Goal: Task Accomplishment & Management: Complete application form

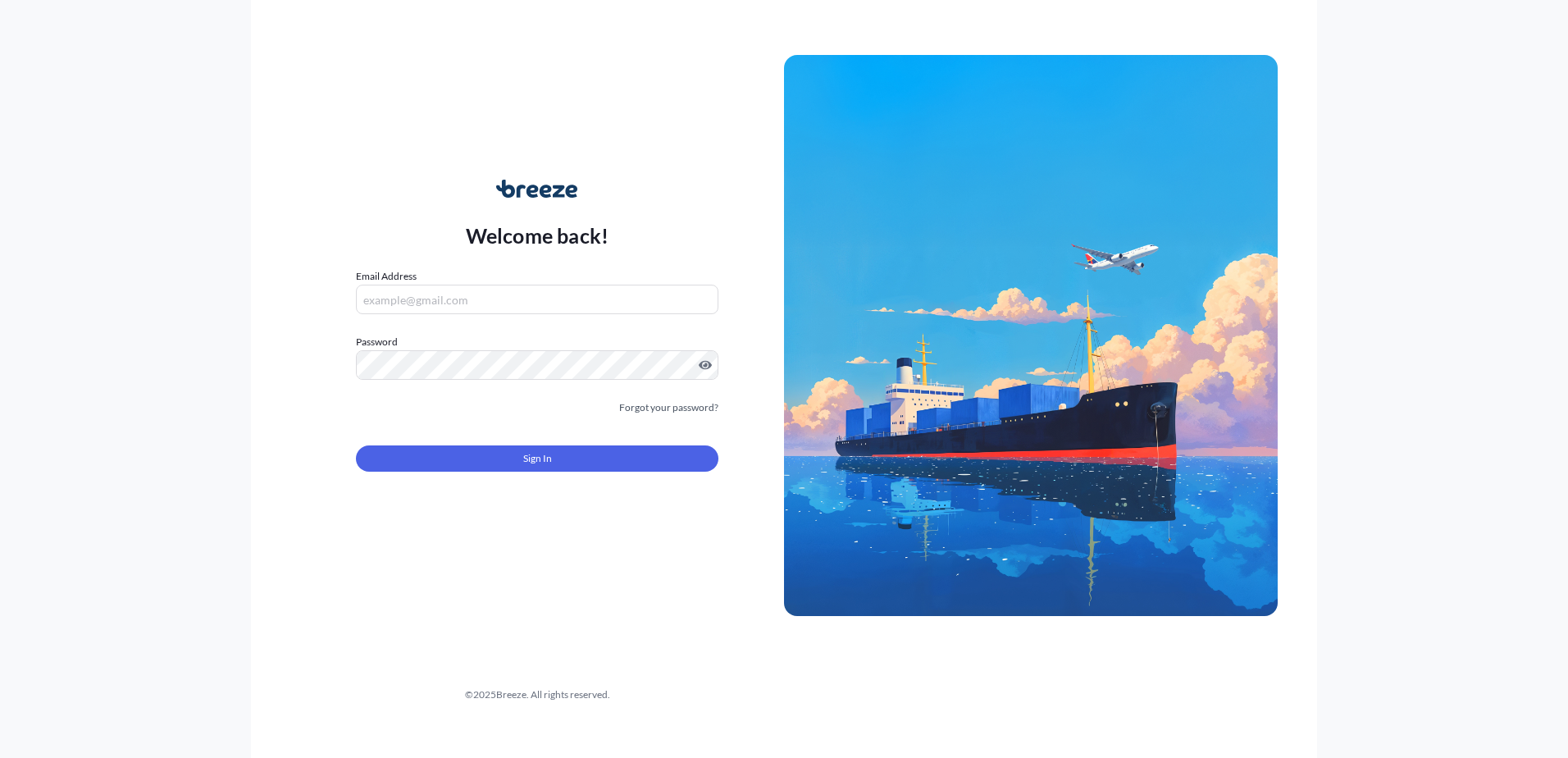
type input "[PERSON_NAME][EMAIL_ADDRESS][DOMAIN_NAME]"
click at [467, 471] on button "Sign In" at bounding box center [536, 458] width 362 height 27
click at [463, 461] on button "Sign In" at bounding box center [536, 458] width 362 height 27
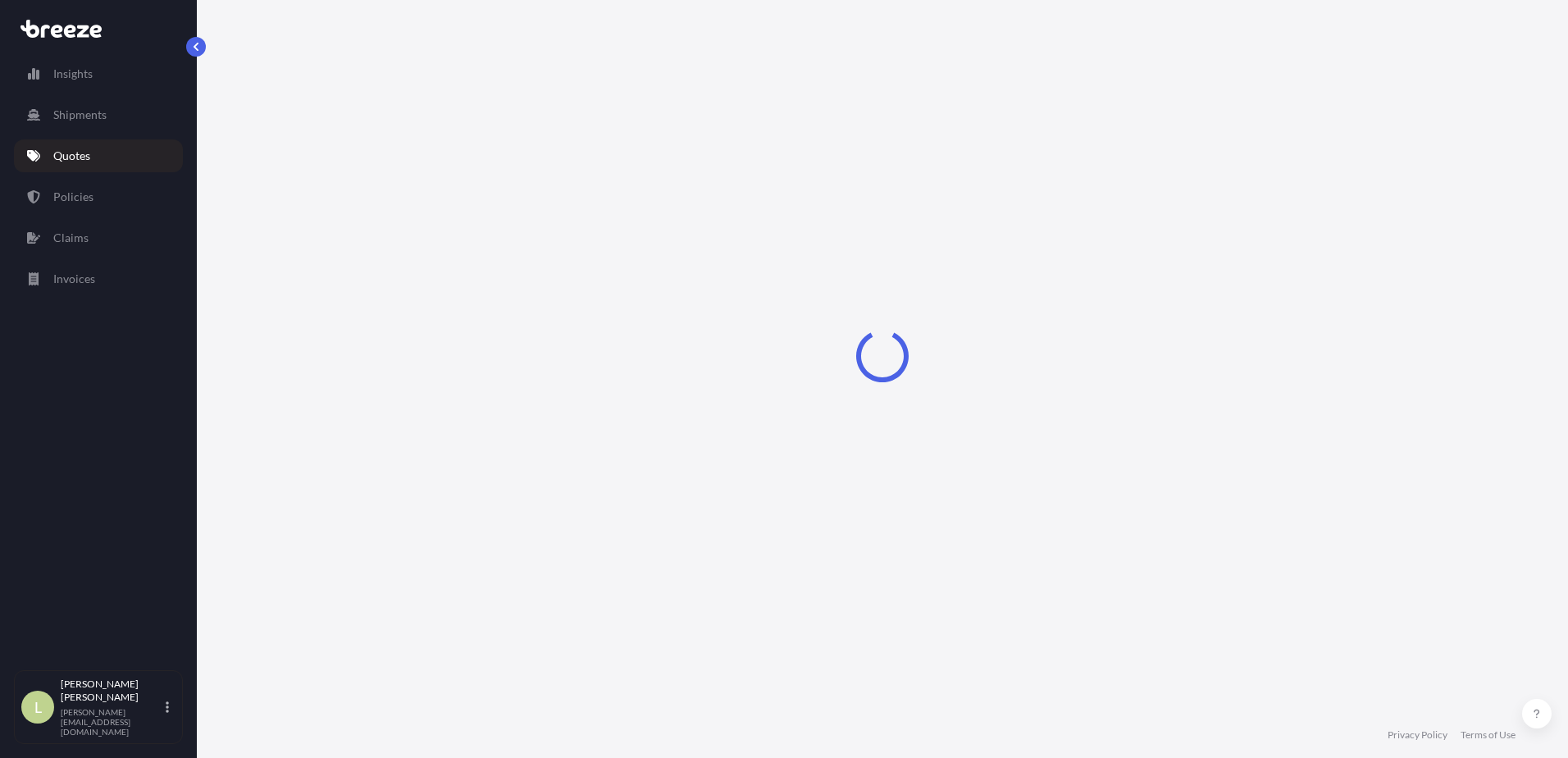
select select "Sea"
select select "1"
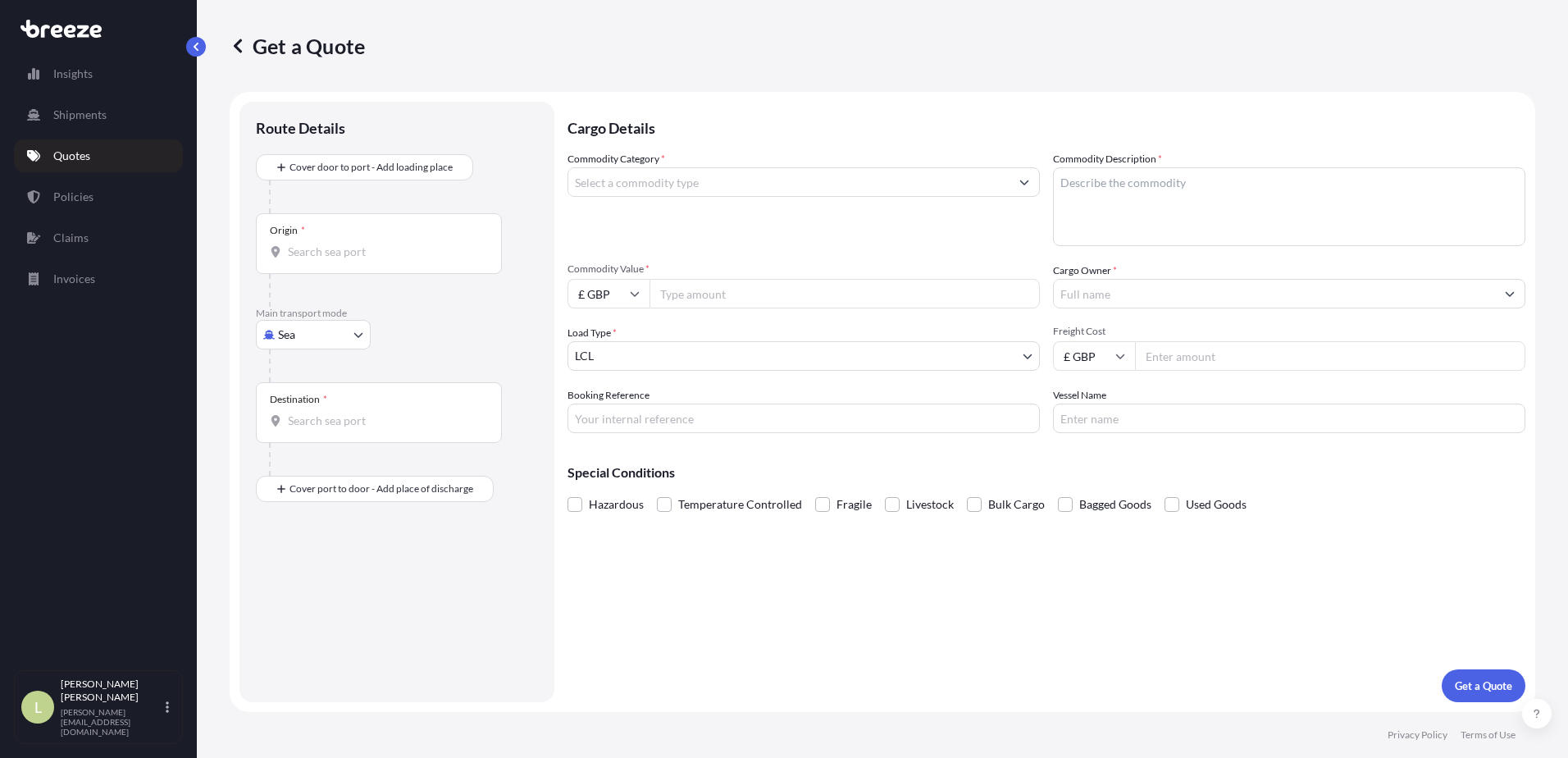
click at [717, 187] on input "Commodity Category *" at bounding box center [788, 182] width 441 height 29
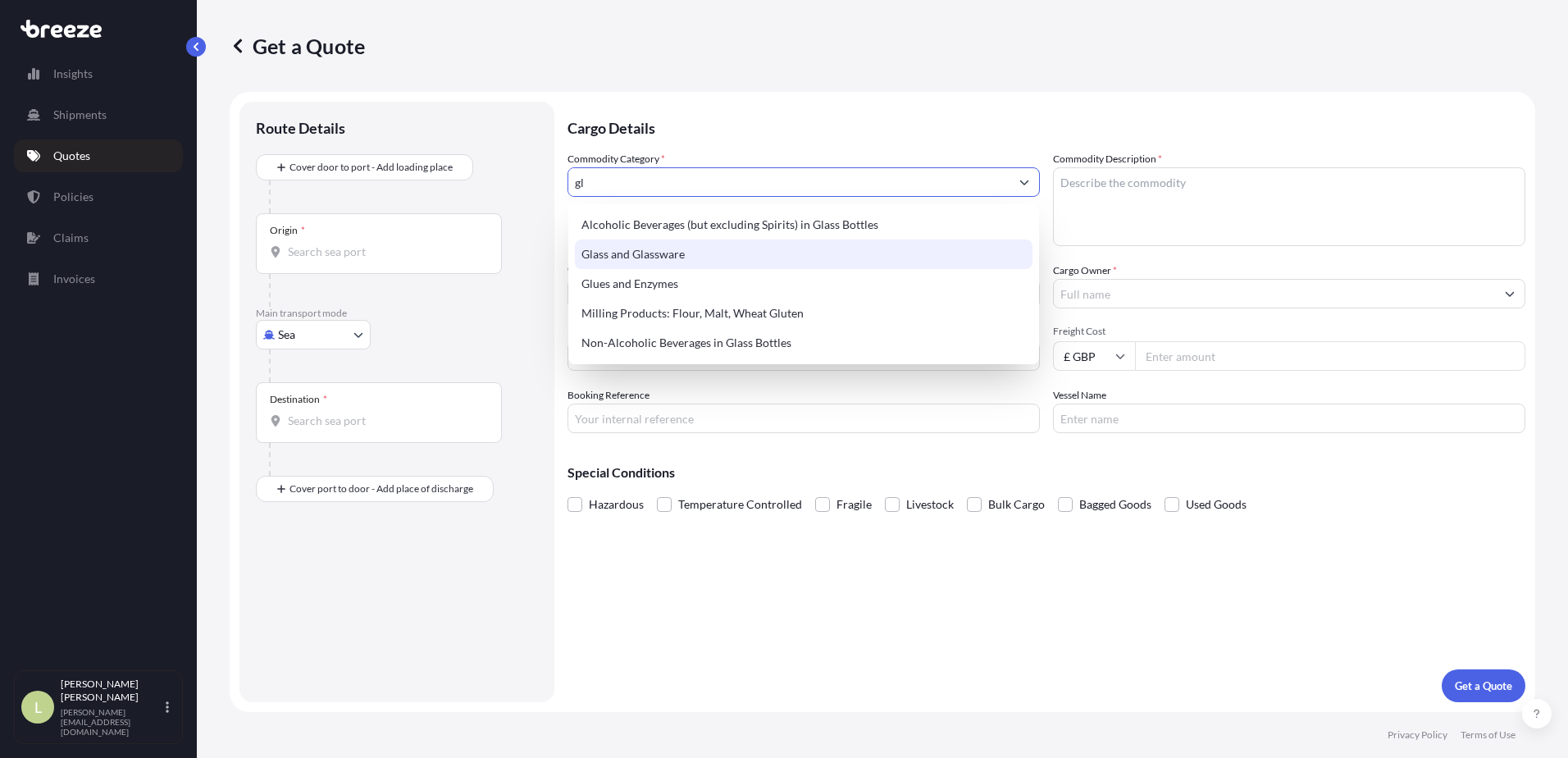
click at [715, 244] on div "Glass and Glassware" at bounding box center [803, 254] width 458 height 29
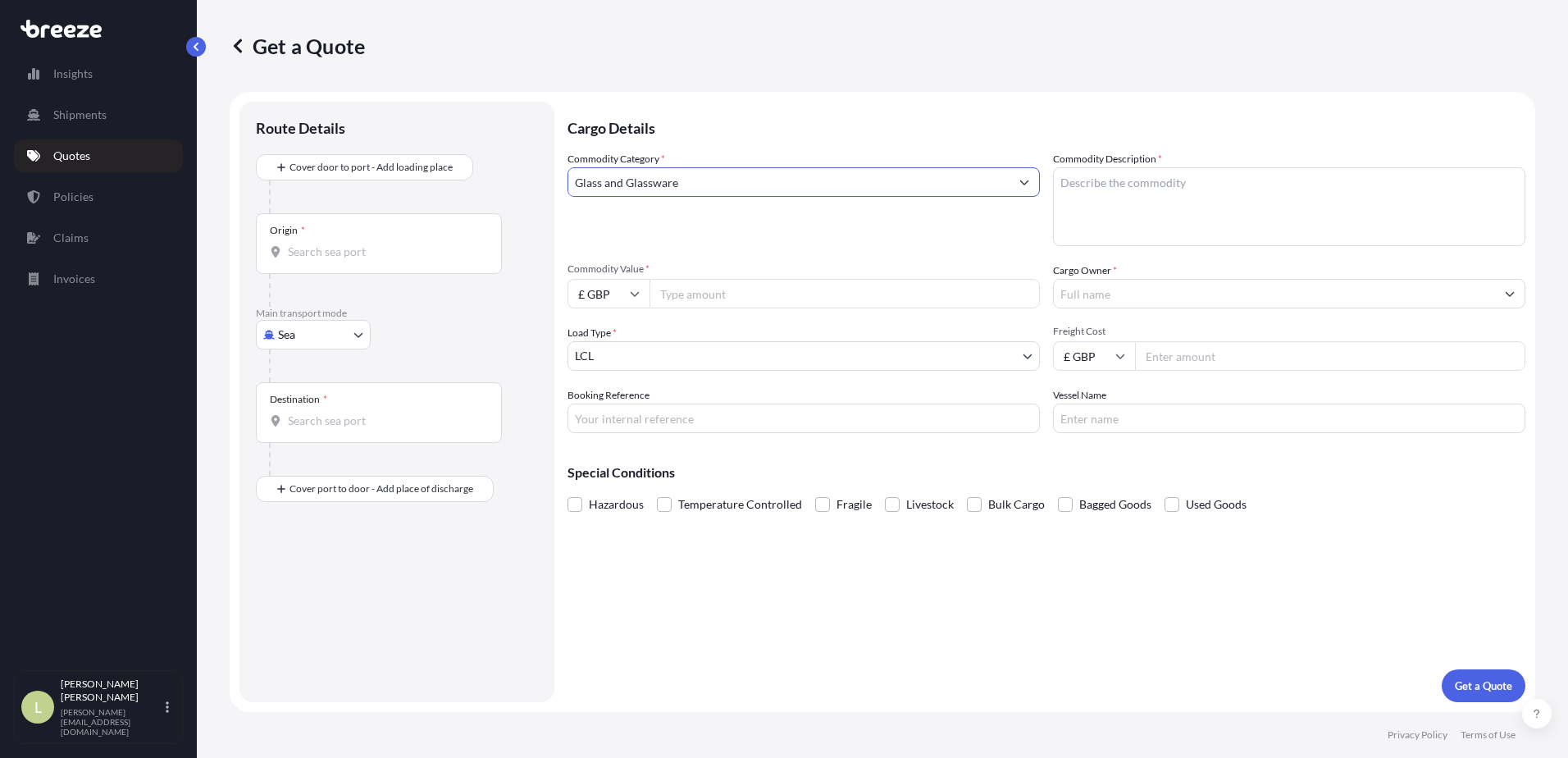
type input "Glass and Glassware"
click at [1082, 203] on textarea "Commodity Description *" at bounding box center [1288, 206] width 472 height 79
type textarea "glass"
click at [862, 510] on span "Fragile" at bounding box center [854, 504] width 35 height 25
click at [815, 492] on input "Fragile" at bounding box center [815, 492] width 0 height 0
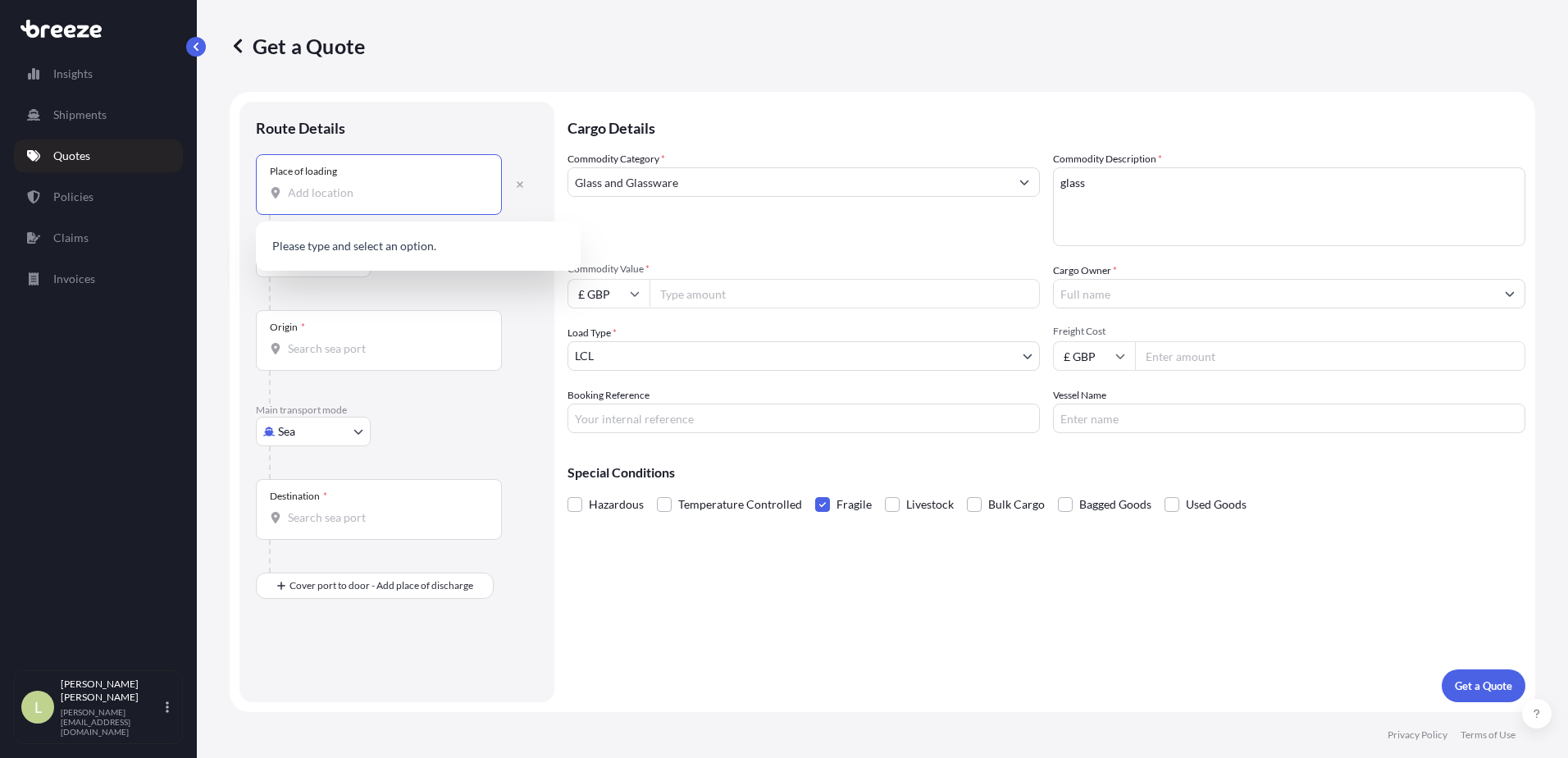
click at [355, 192] on input "Place of loading" at bounding box center [384, 192] width 193 height 17
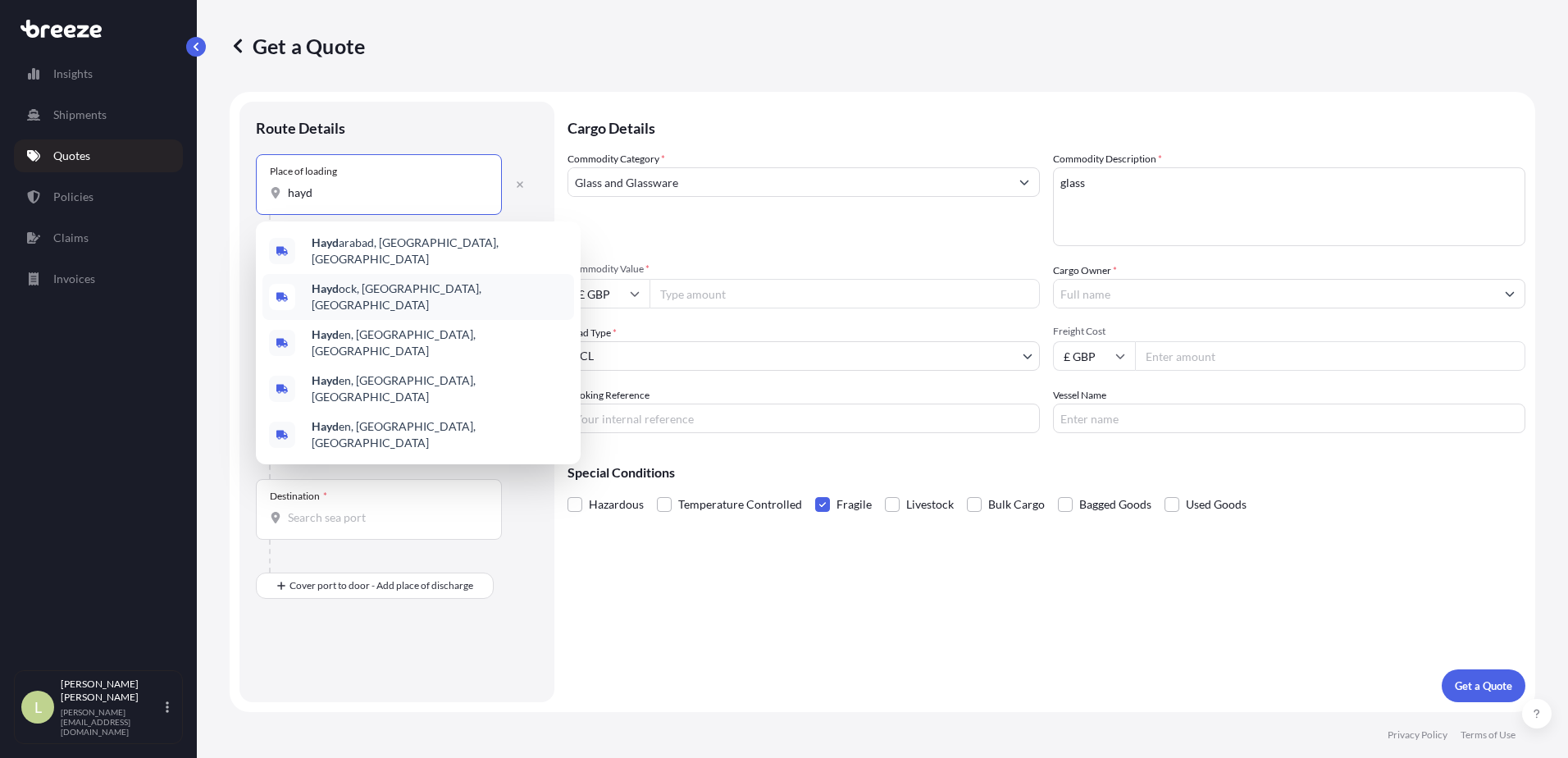
click at [383, 291] on span "Hayd ock, [GEOGRAPHIC_DATA], [GEOGRAPHIC_DATA]" at bounding box center [439, 297] width 256 height 32
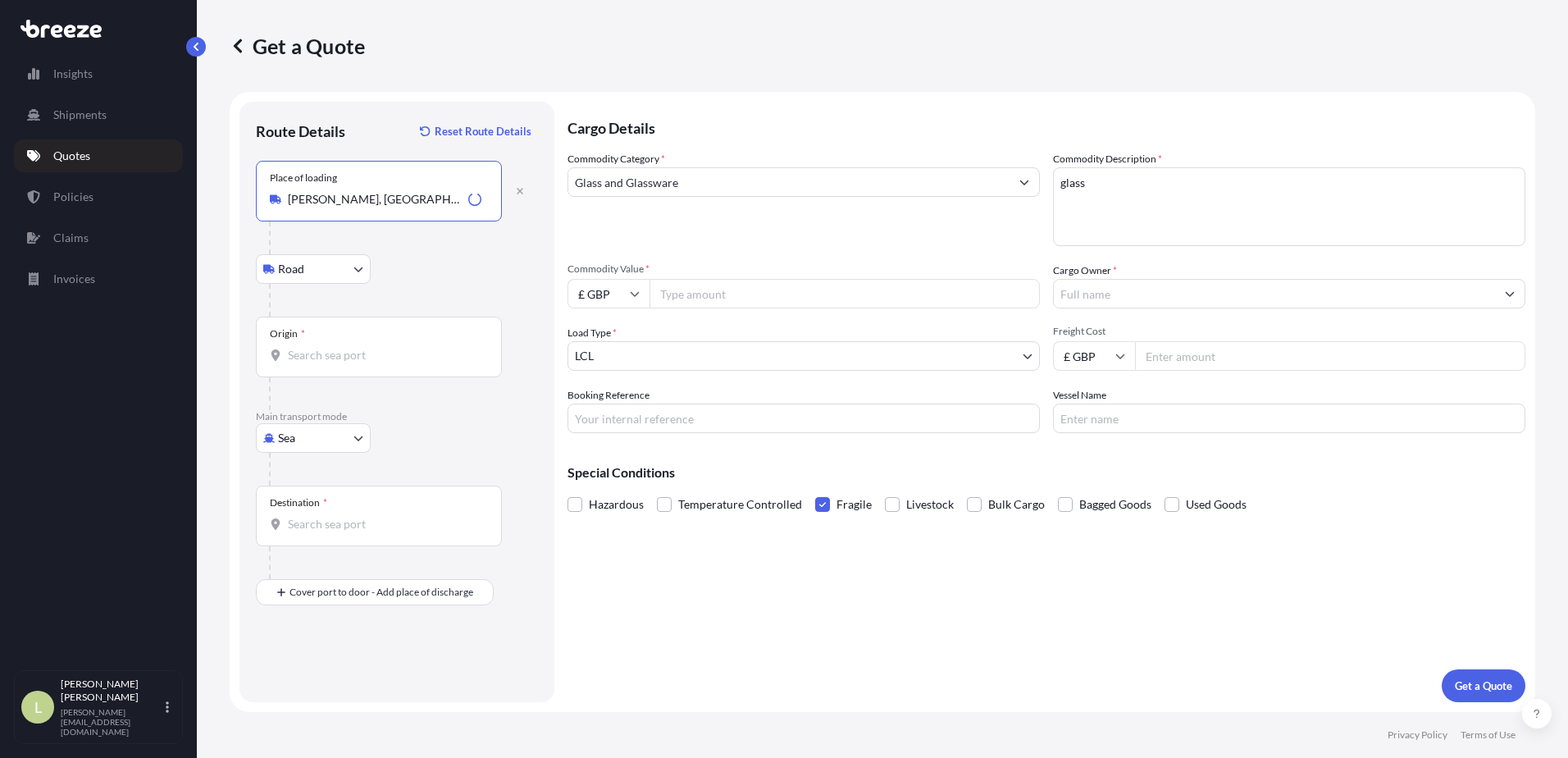
type input "[PERSON_NAME], [GEOGRAPHIC_DATA], [GEOGRAPHIC_DATA]"
click at [317, 351] on input "Origin *" at bounding box center [384, 354] width 193 height 17
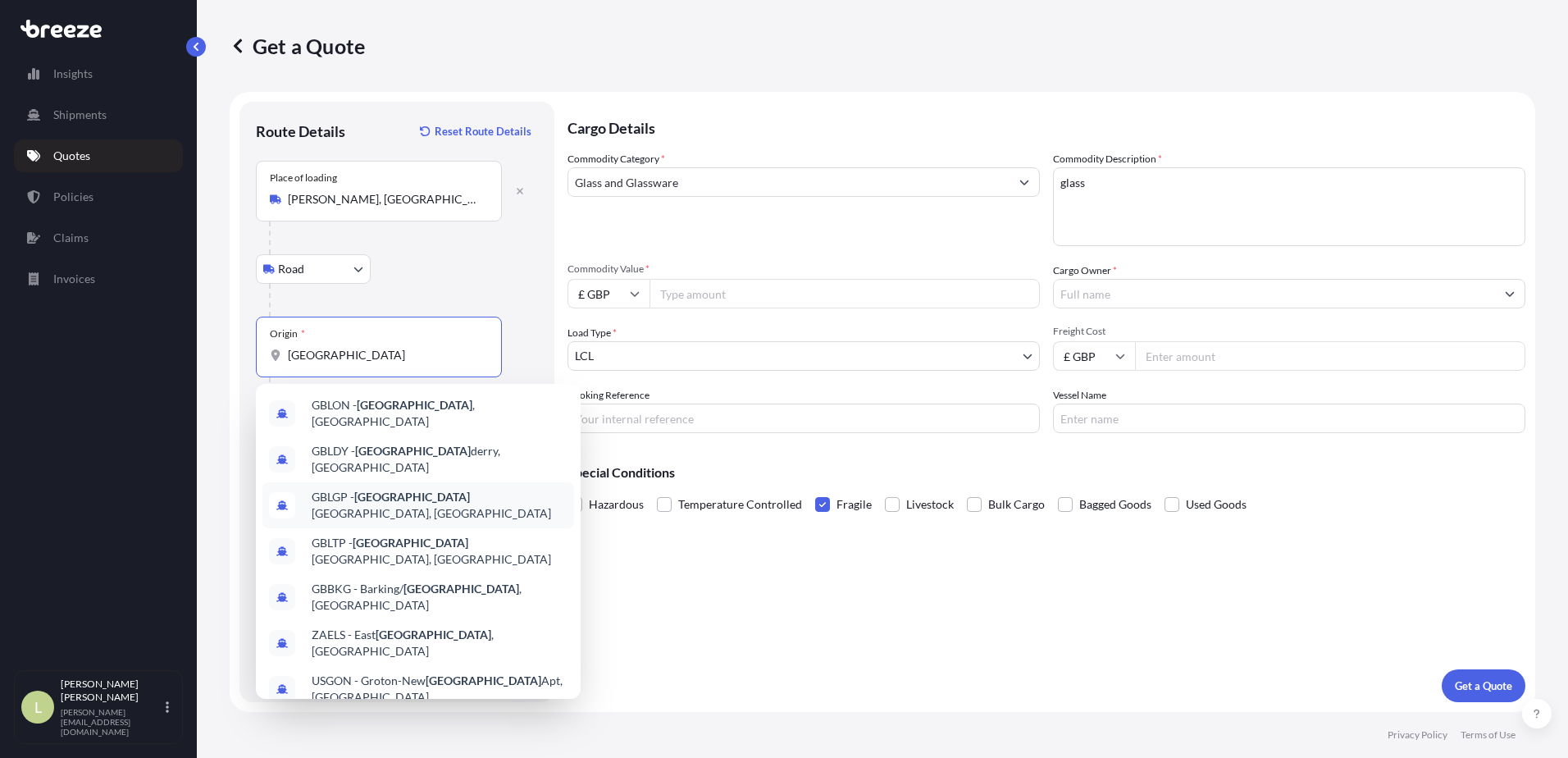
click at [360, 482] on div "GBLGP - [GEOGRAPHIC_DATA], [GEOGRAPHIC_DATA]" at bounding box center [417, 505] width 311 height 46
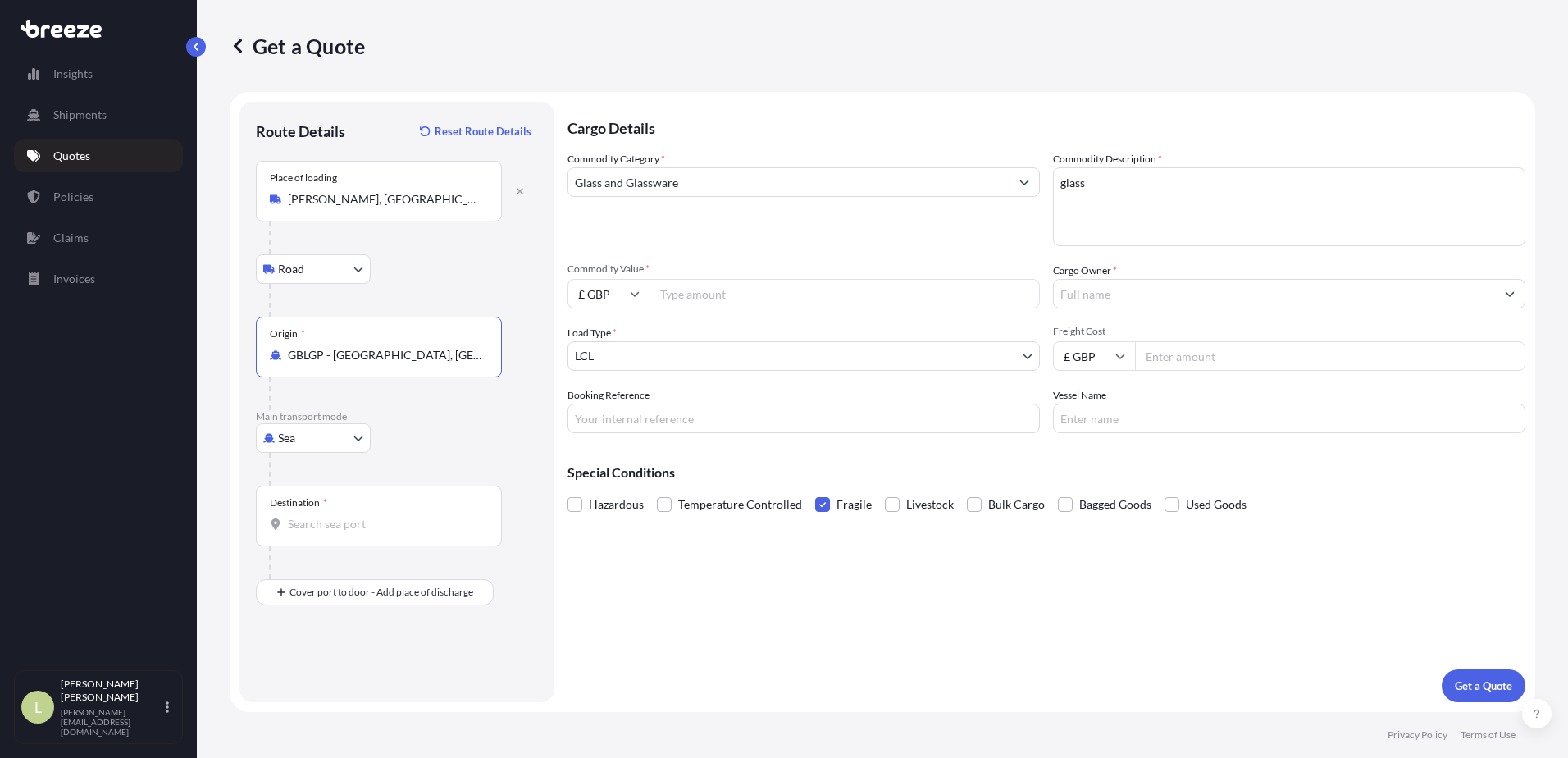
type input "GBLGP - [GEOGRAPHIC_DATA], [GEOGRAPHIC_DATA]"
drag, startPoint x: 309, startPoint y: 523, endPoint x: 286, endPoint y: 542, distance: 29.8
click at [308, 523] on input "Destination *" at bounding box center [384, 523] width 193 height 17
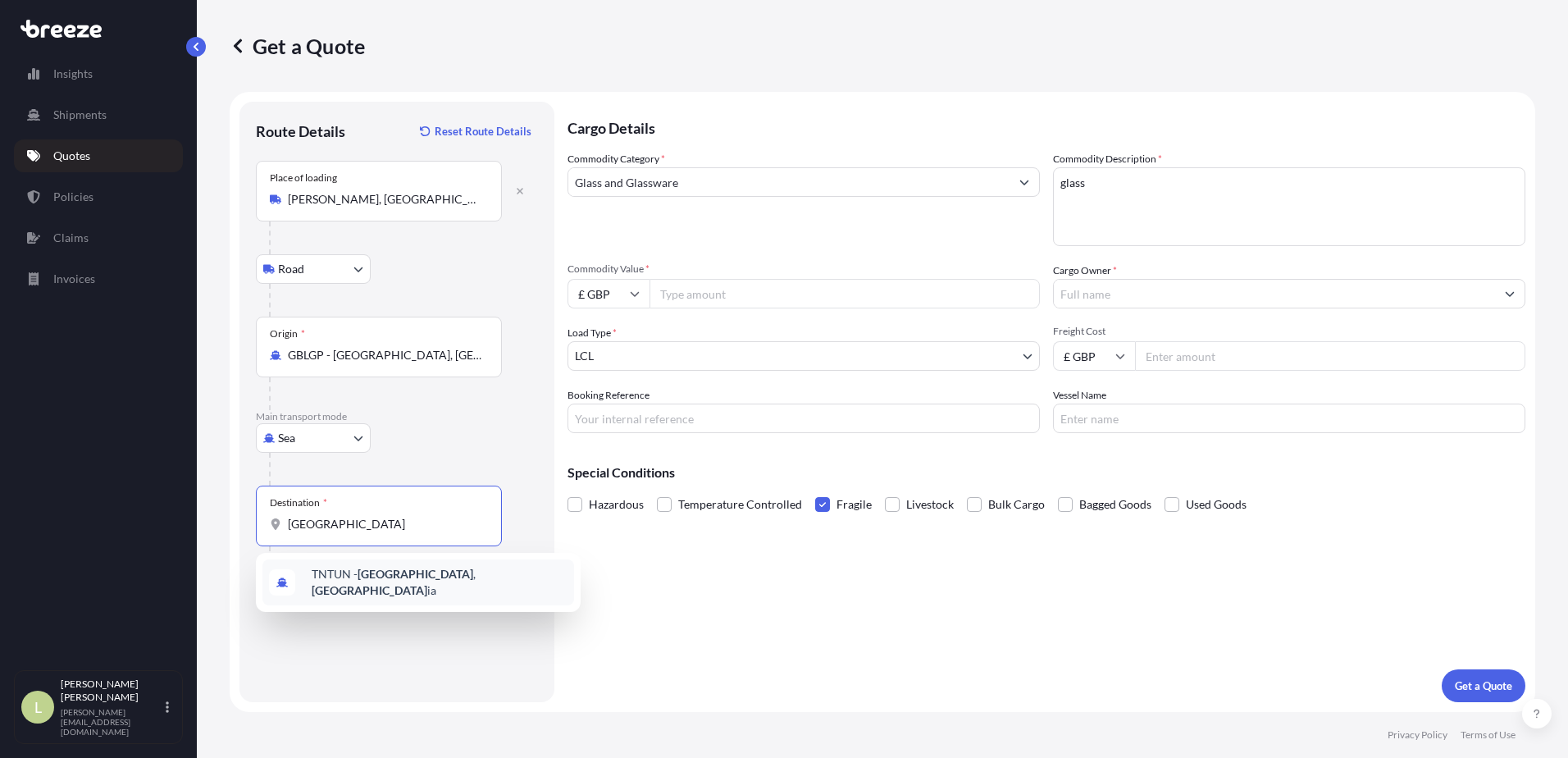
click at [330, 582] on span "TNTUN - [GEOGRAPHIC_DATA] , [GEOGRAPHIC_DATA] [GEOGRAPHIC_DATA]" at bounding box center [439, 581] width 256 height 32
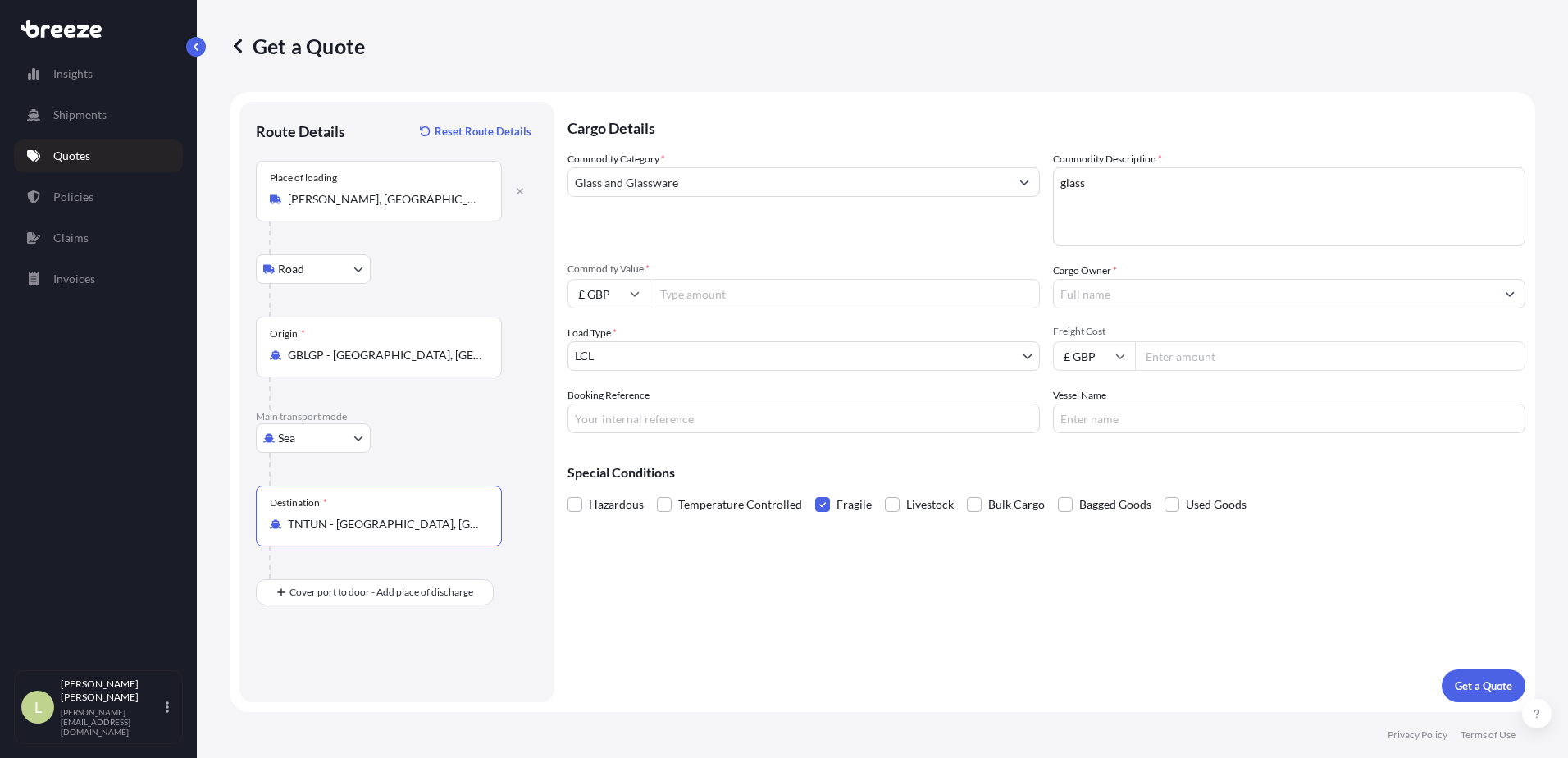
type input "TNTUN - [GEOGRAPHIC_DATA], [GEOGRAPHIC_DATA]"
click at [606, 297] on input "£ GBP" at bounding box center [609, 294] width 82 height 29
click at [602, 327] on div "€ EUR" at bounding box center [609, 339] width 69 height 31
type input "€ EUR"
click at [703, 294] on input "Commodity Value *" at bounding box center [843, 294] width 390 height 29
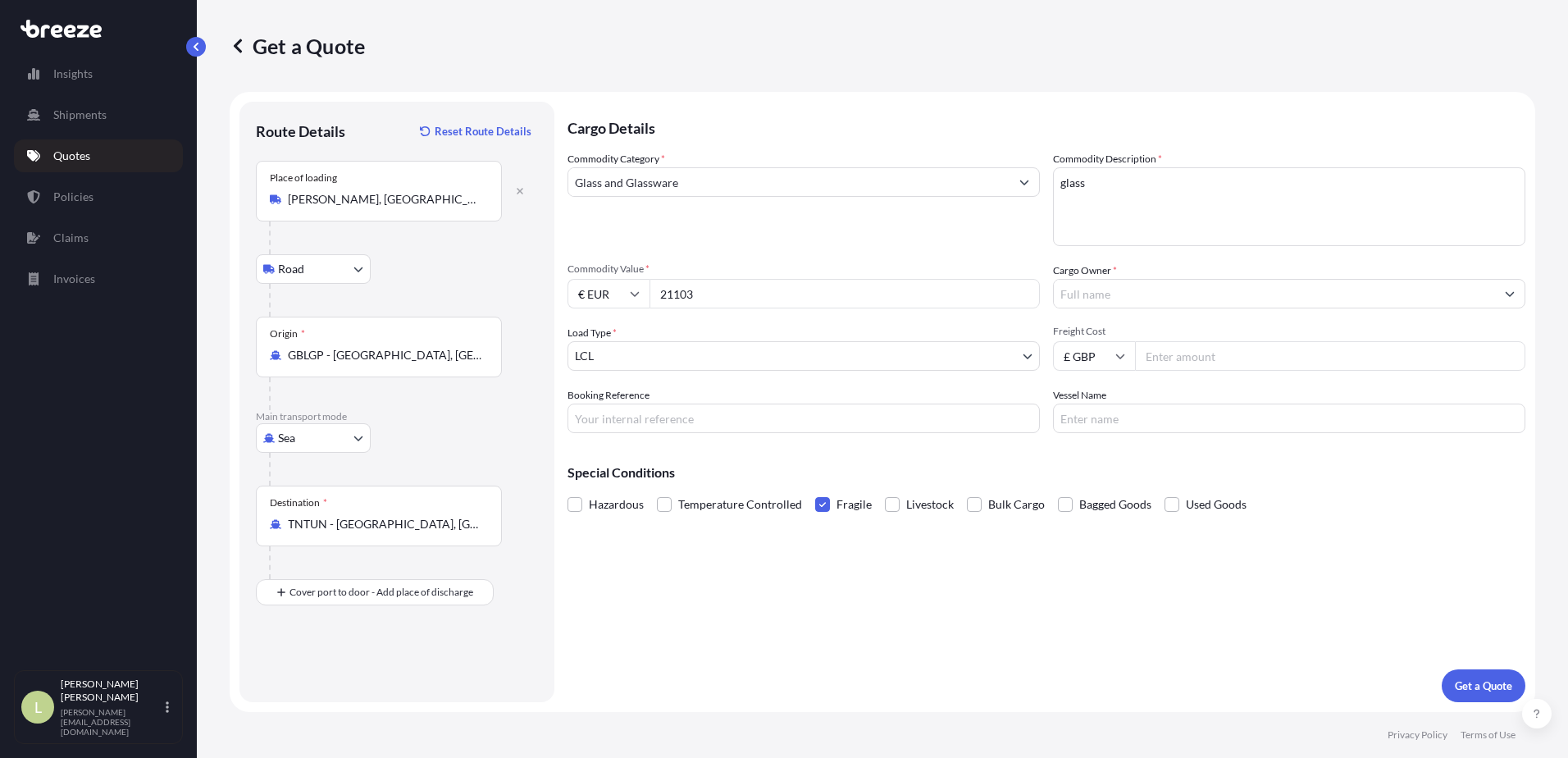
type input "21103"
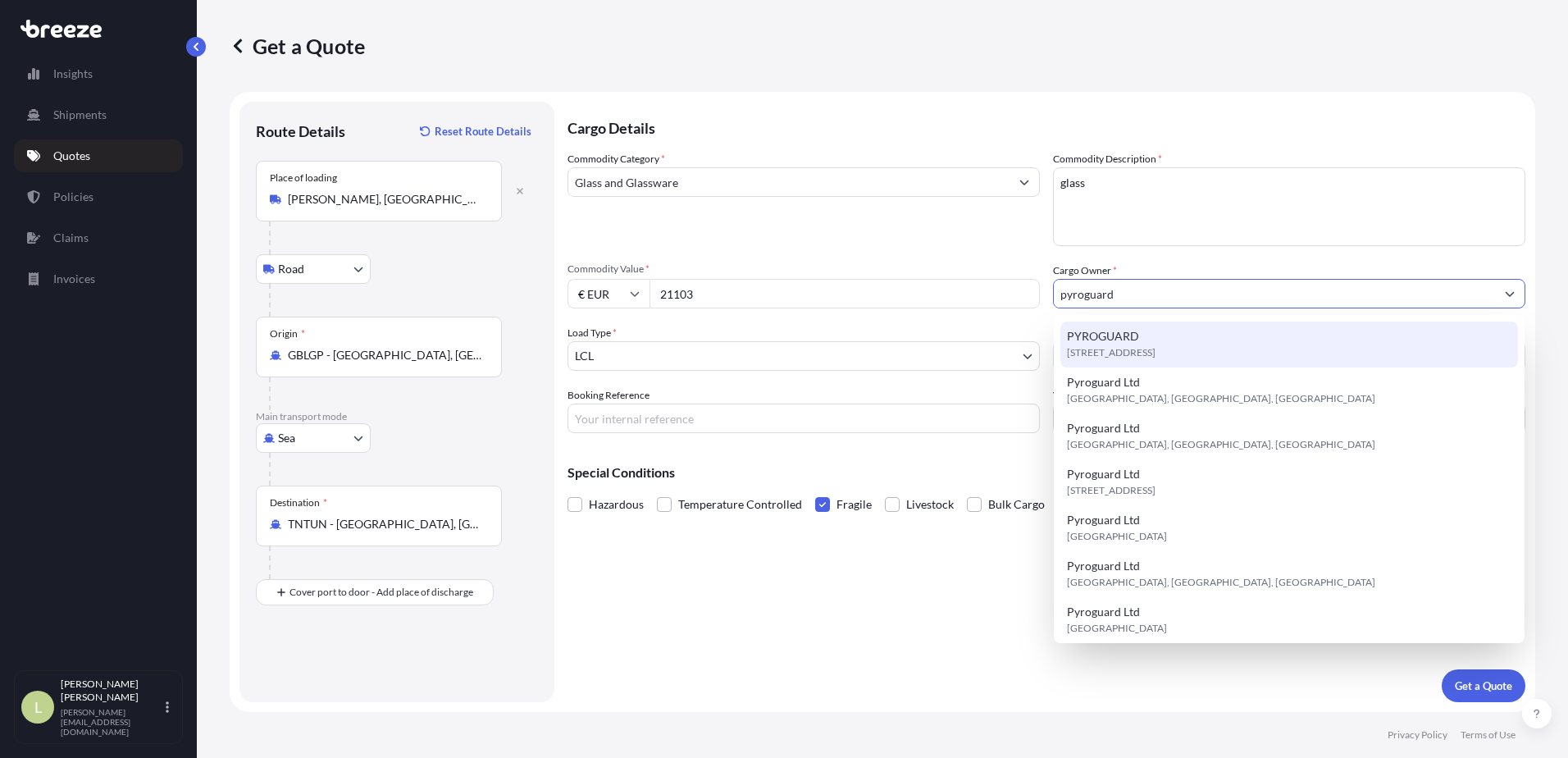
click at [1217, 334] on div "[STREET_ADDRESS]" at bounding box center [1289, 344] width 458 height 46
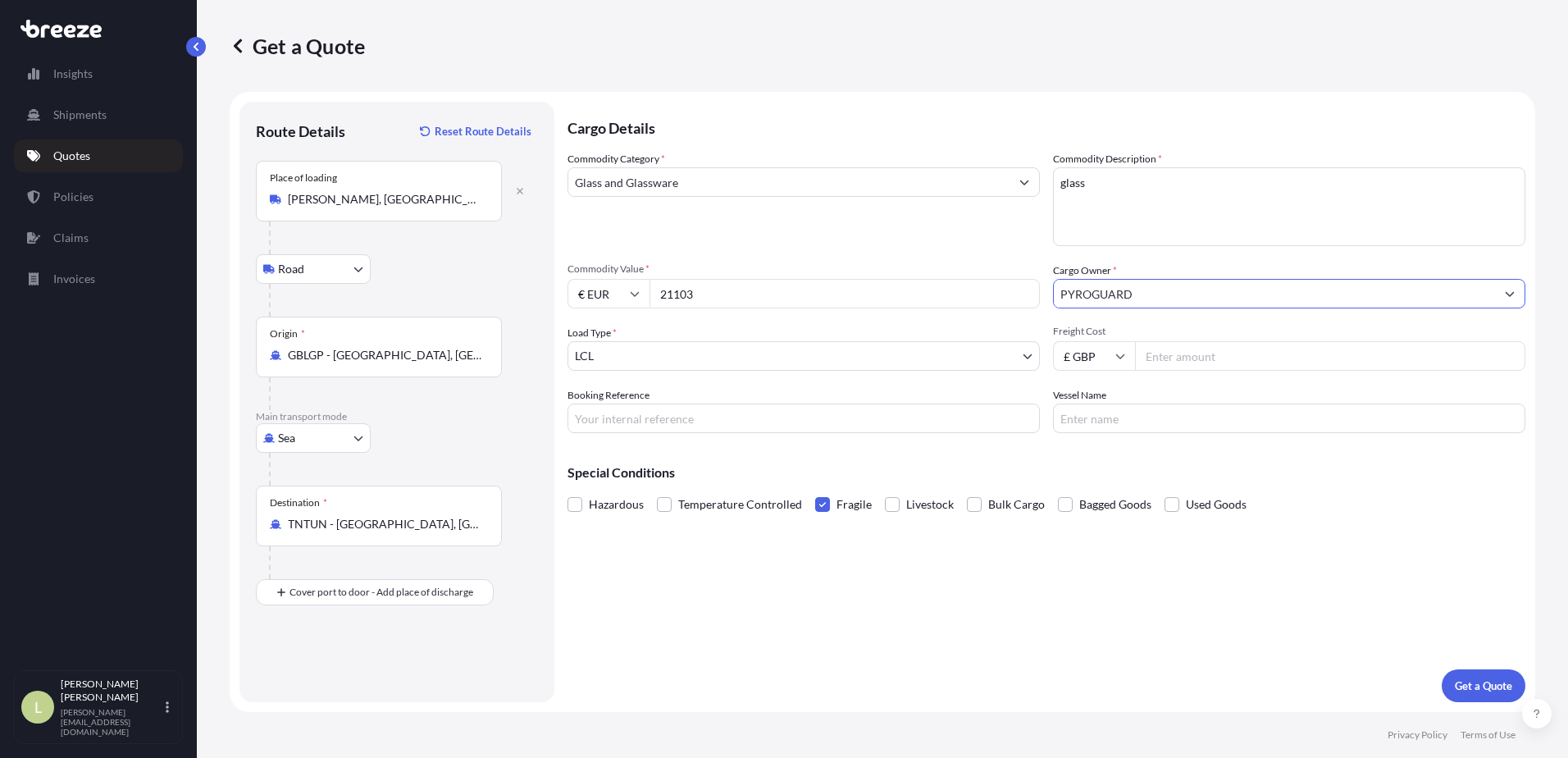
type input "PYROGUARD"
click at [1185, 364] on input "Freight Cost" at bounding box center [1329, 355] width 390 height 29
type input "1275"
click at [1464, 683] on p "Get a Quote" at bounding box center [1483, 685] width 57 height 17
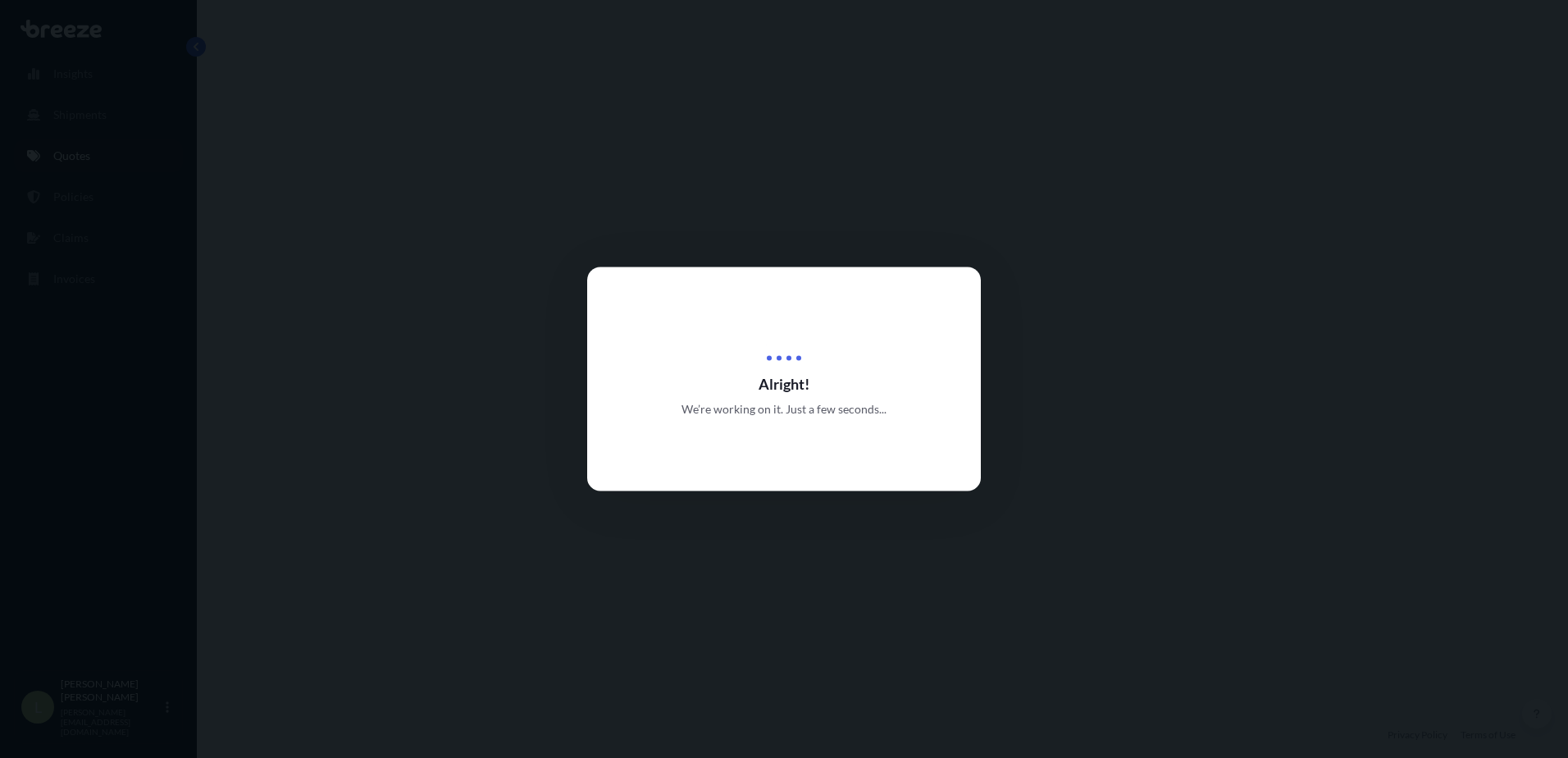
select select "Road"
select select "Sea"
select select "1"
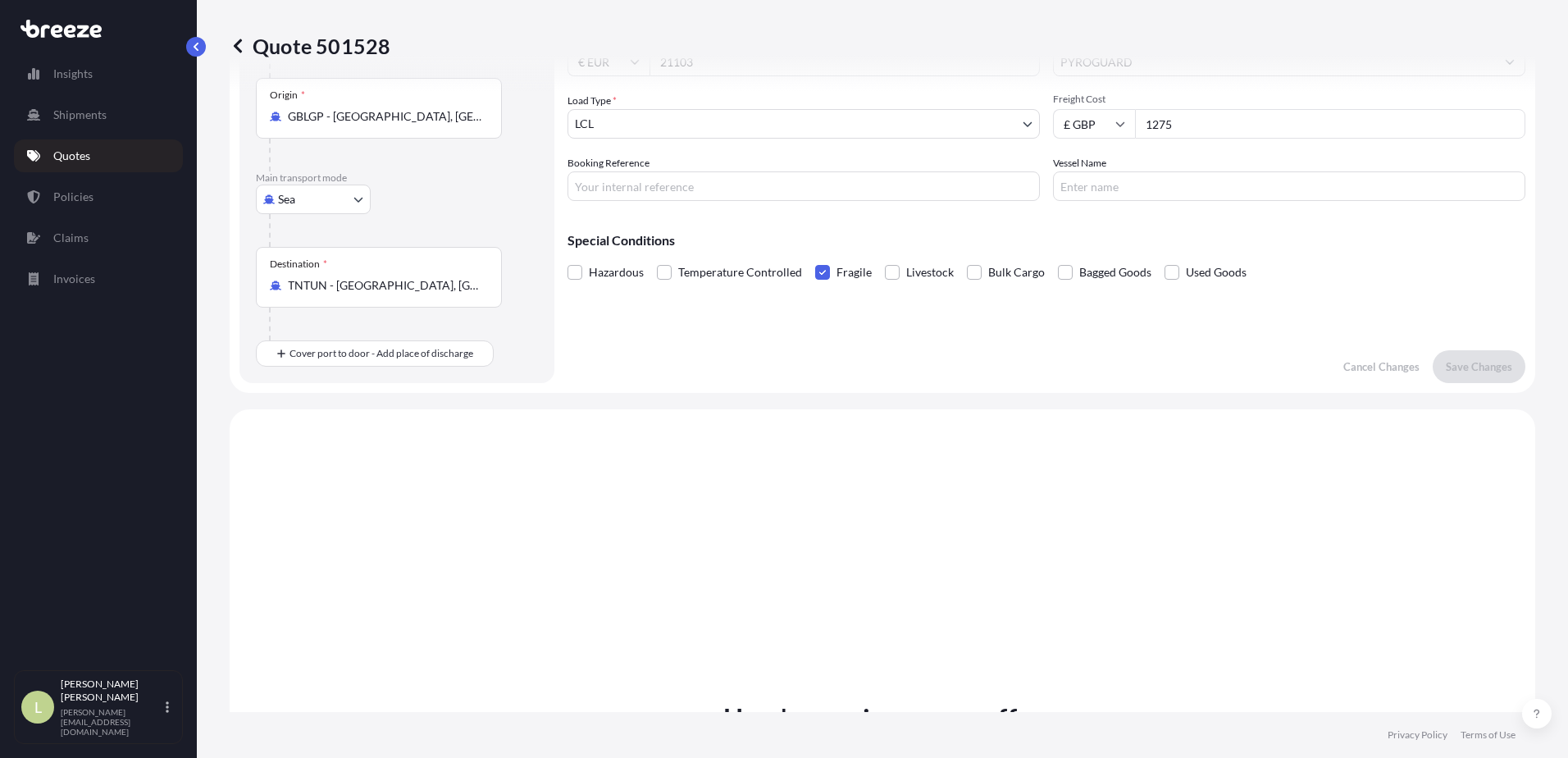
scroll to position [231, 0]
